Goal: Book appointment/travel/reservation

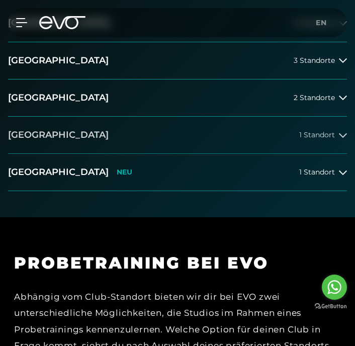
click at [179, 136] on button "[GEOGRAPHIC_DATA] 1 Standort" at bounding box center [177, 135] width 339 height 37
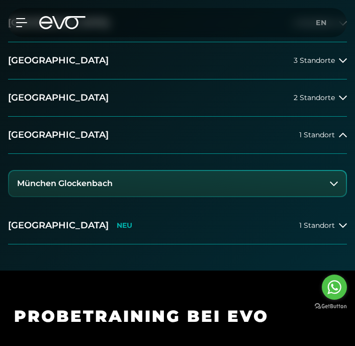
click at [103, 179] on h3 "München Glockenbach" at bounding box center [65, 183] width 96 height 9
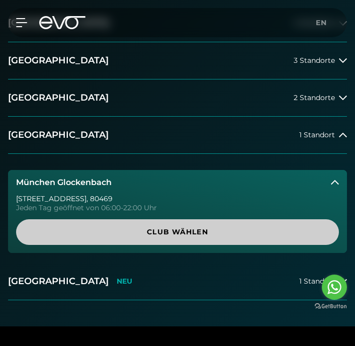
click at [123, 229] on span "Club wählen" at bounding box center [177, 232] width 299 height 11
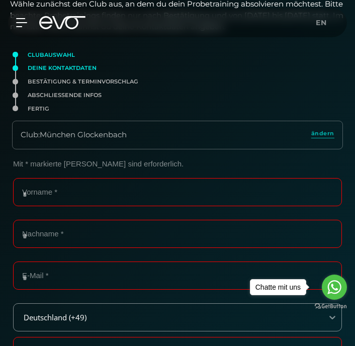
scroll to position [118, 0]
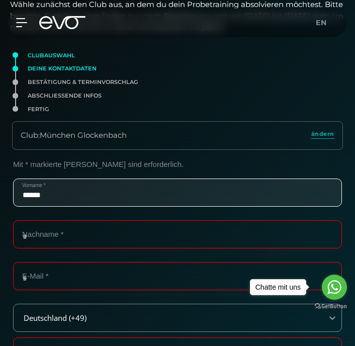
type input "******"
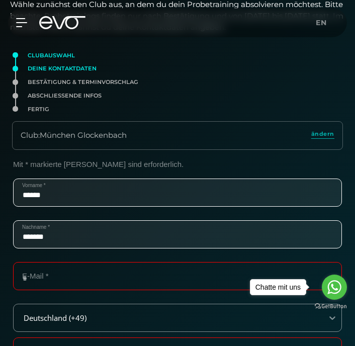
type input "*******"
type input "**********"
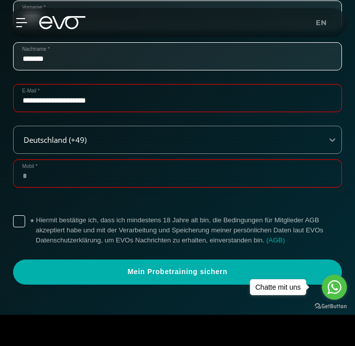
click at [123, 176] on input "Mobil *" at bounding box center [177, 173] width 329 height 28
type input "**********"
click at [91, 234] on label "* Hiermit bestätige ich, dass ich mindestens 18 Jahre alt bin, die Bedingungen …" at bounding box center [189, 230] width 306 height 30
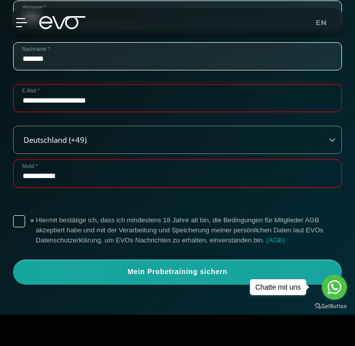
click at [118, 269] on span "Mein Probetraining sichern" at bounding box center [177, 272] width 305 height 10
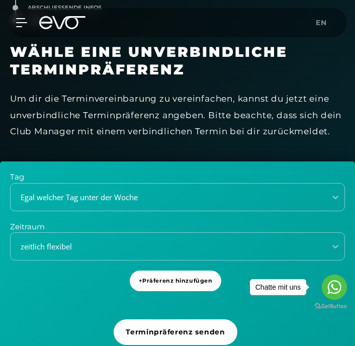
scroll to position [202, 1]
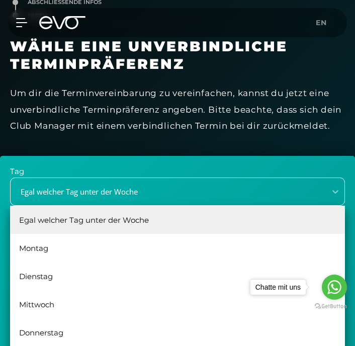
click at [163, 192] on div "Egal welcher Tag unter der Woche" at bounding box center [177, 192] width 335 height 28
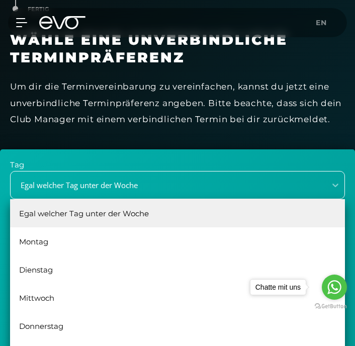
scroll to position [218, 0]
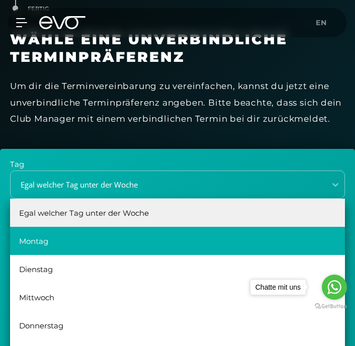
click at [113, 239] on div "Montag" at bounding box center [177, 241] width 335 height 28
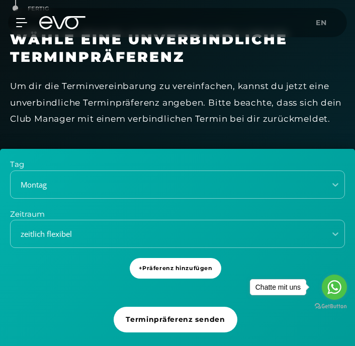
click at [113, 239] on div "zeitlich flexibel" at bounding box center [177, 234] width 335 height 28
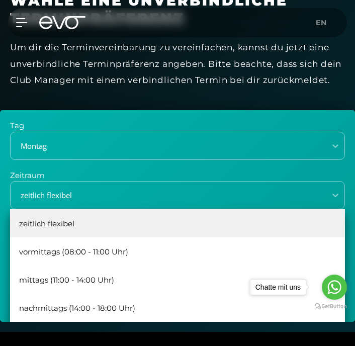
scroll to position [257, 0]
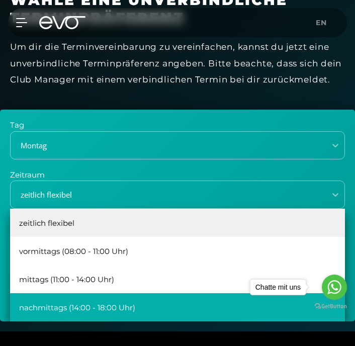
click at [99, 302] on div "nachmittags (14:00 - 18:00 Uhr)" at bounding box center [177, 307] width 335 height 28
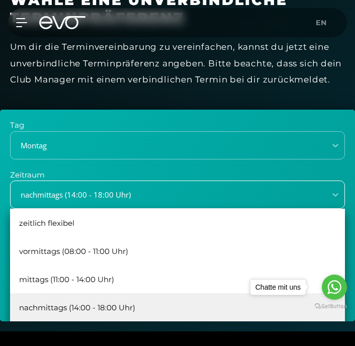
click at [110, 203] on div "nachmittags (14:00 - 18:00 Uhr)" at bounding box center [177, 195] width 335 height 28
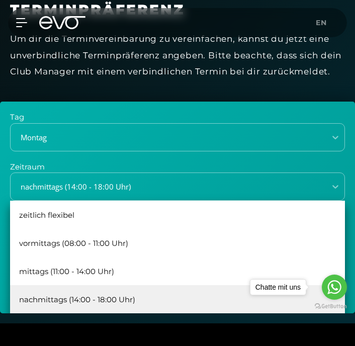
scroll to position [301, 0]
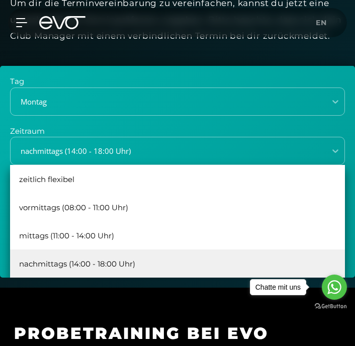
click at [114, 255] on div "nachmittags (14:00 - 18:00 Uhr)" at bounding box center [177, 263] width 335 height 28
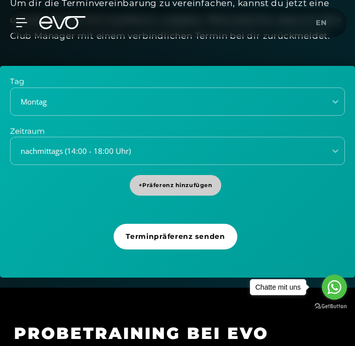
click at [173, 181] on span "+ Präferenz hinzufügen" at bounding box center [176, 185] width 74 height 9
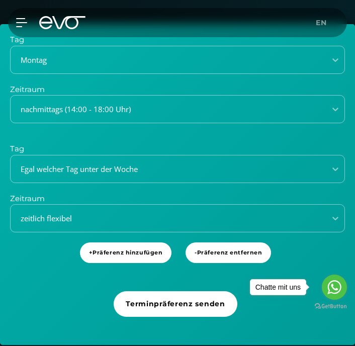
scroll to position [350, 0]
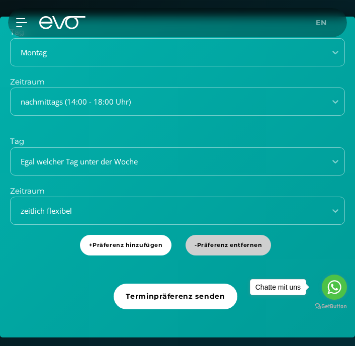
click at [242, 241] on span "- Präferenz entfernen" at bounding box center [228, 245] width 67 height 9
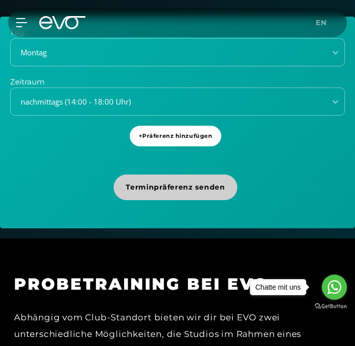
click at [215, 188] on span "Terminpräferenz senden" at bounding box center [175, 187] width 99 height 11
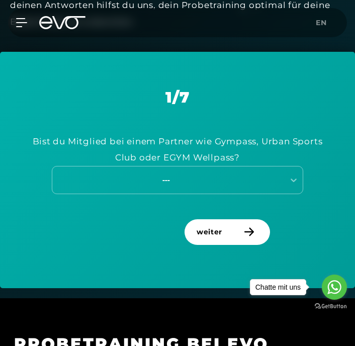
scroll to position [446, 0]
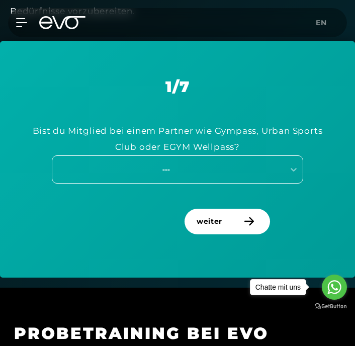
click at [214, 166] on div "---" at bounding box center [166, 169] width 226 height 12
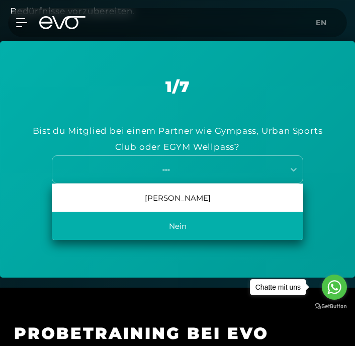
click at [195, 218] on div "Nein" at bounding box center [177, 226] width 251 height 28
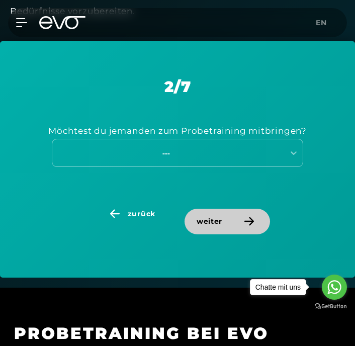
click at [214, 220] on span "weiter" at bounding box center [210, 221] width 26 height 11
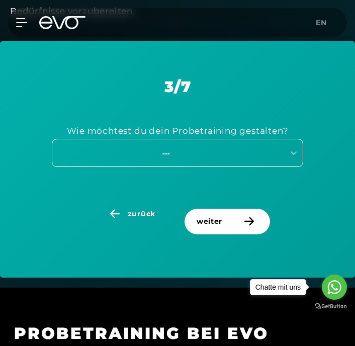
click at [231, 149] on div "---" at bounding box center [166, 153] width 226 height 12
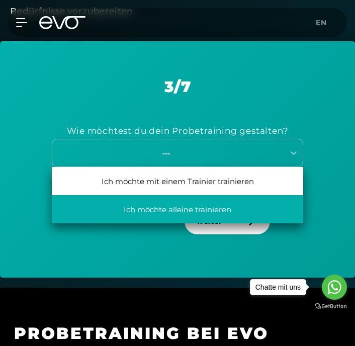
click at [208, 207] on div "Ich möchte alleine trainieren" at bounding box center [177, 209] width 251 height 28
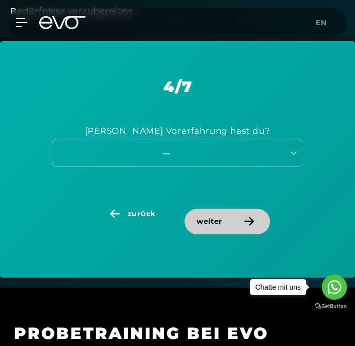
click at [219, 223] on span "weiter" at bounding box center [227, 222] width 85 height 26
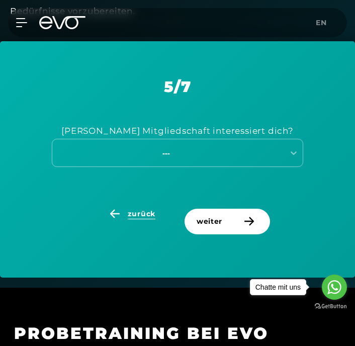
click at [134, 209] on span "zurück" at bounding box center [142, 214] width 28 height 11
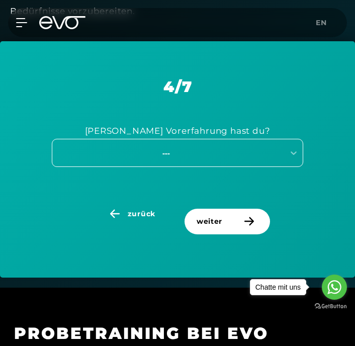
click at [195, 155] on div "---" at bounding box center [168, 153] width 232 height 14
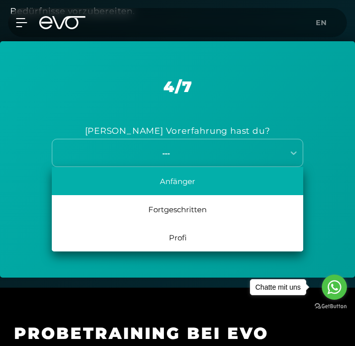
click at [192, 179] on div "Anfänger" at bounding box center [177, 181] width 251 height 28
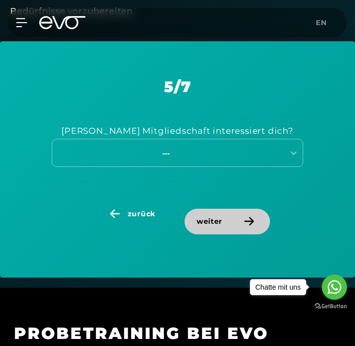
click at [214, 227] on span "weiter" at bounding box center [227, 222] width 85 height 26
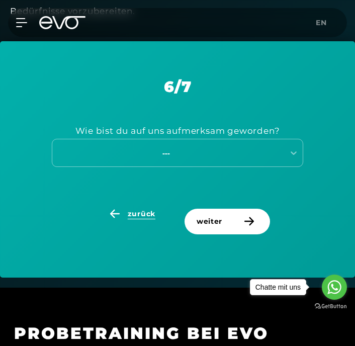
click at [144, 213] on span "zurück" at bounding box center [142, 214] width 28 height 11
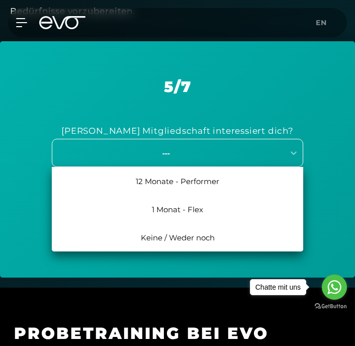
click at [178, 160] on div "---" at bounding box center [177, 153] width 251 height 28
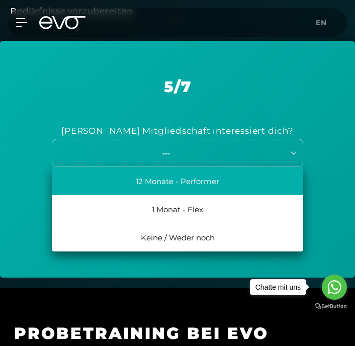
click at [210, 181] on div "12 Monate - Performer" at bounding box center [177, 181] width 251 height 28
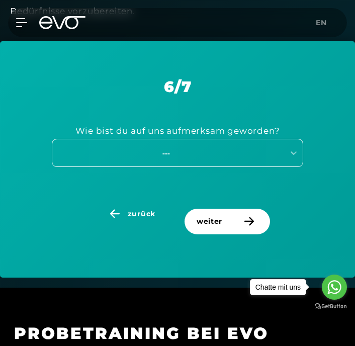
click at [245, 147] on div "---" at bounding box center [166, 153] width 226 height 12
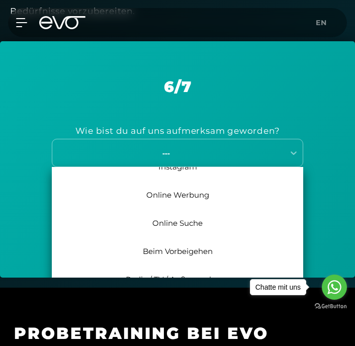
scroll to position [45, 0]
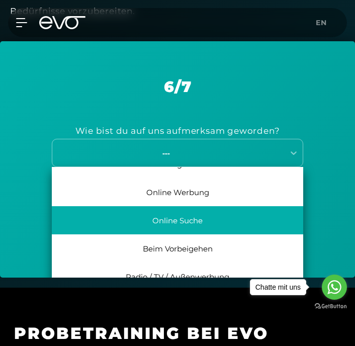
click at [209, 225] on div "Online Suche" at bounding box center [177, 220] width 251 height 28
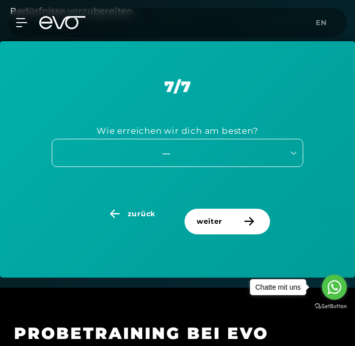
click at [214, 139] on div "---" at bounding box center [177, 153] width 251 height 28
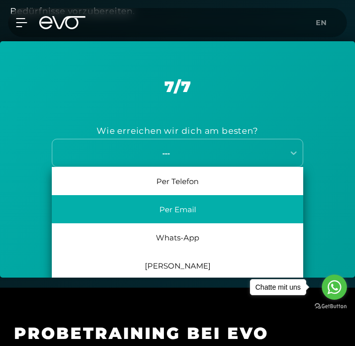
click at [203, 211] on div "Per Email" at bounding box center [177, 209] width 251 height 28
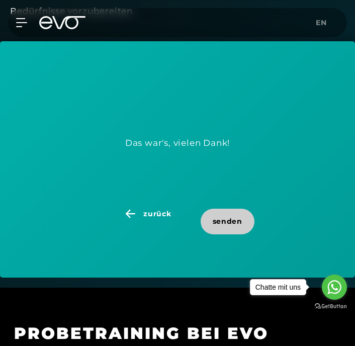
click at [224, 216] on span "senden" at bounding box center [228, 221] width 30 height 11
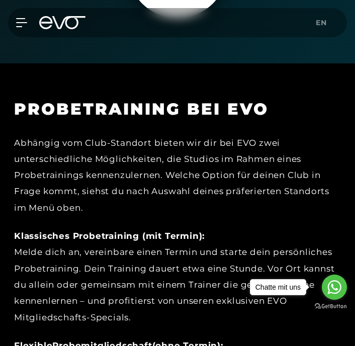
click at [225, 144] on div "Abhängig vom Club-Standort bieten wir dir bei EVO zwei unterschiedliche Möglich…" at bounding box center [177, 175] width 327 height 81
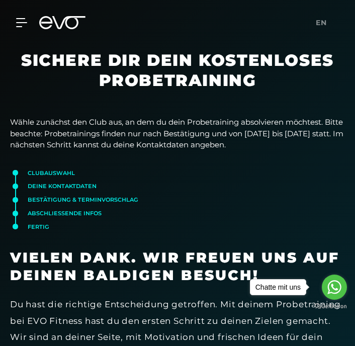
scroll to position [0, 0]
